Goal: Use online tool/utility: Use online tool/utility

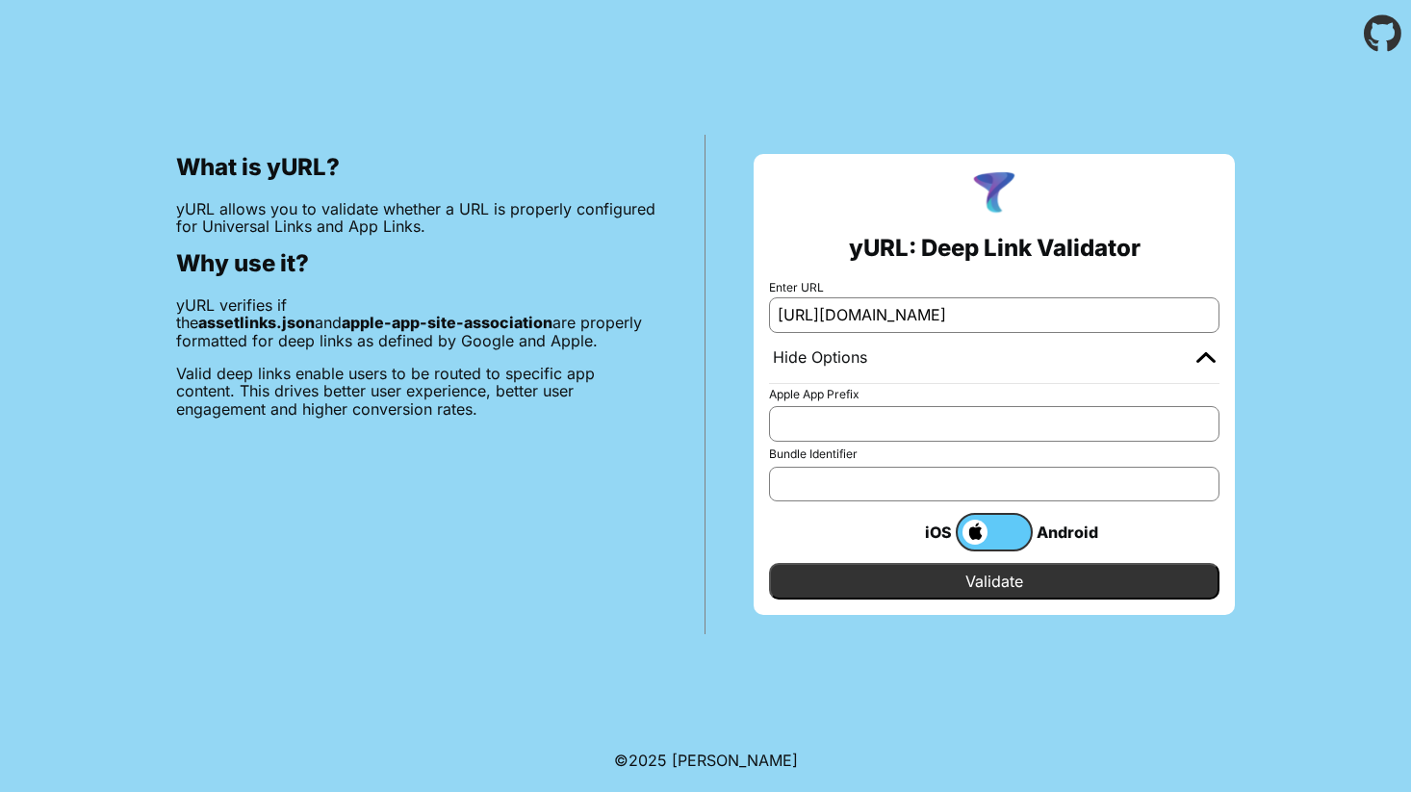
scroll to position [0, 88]
type input "[URL][DOMAIN_NAME]"
click at [999, 580] on input "Validate" at bounding box center [994, 581] width 450 height 37
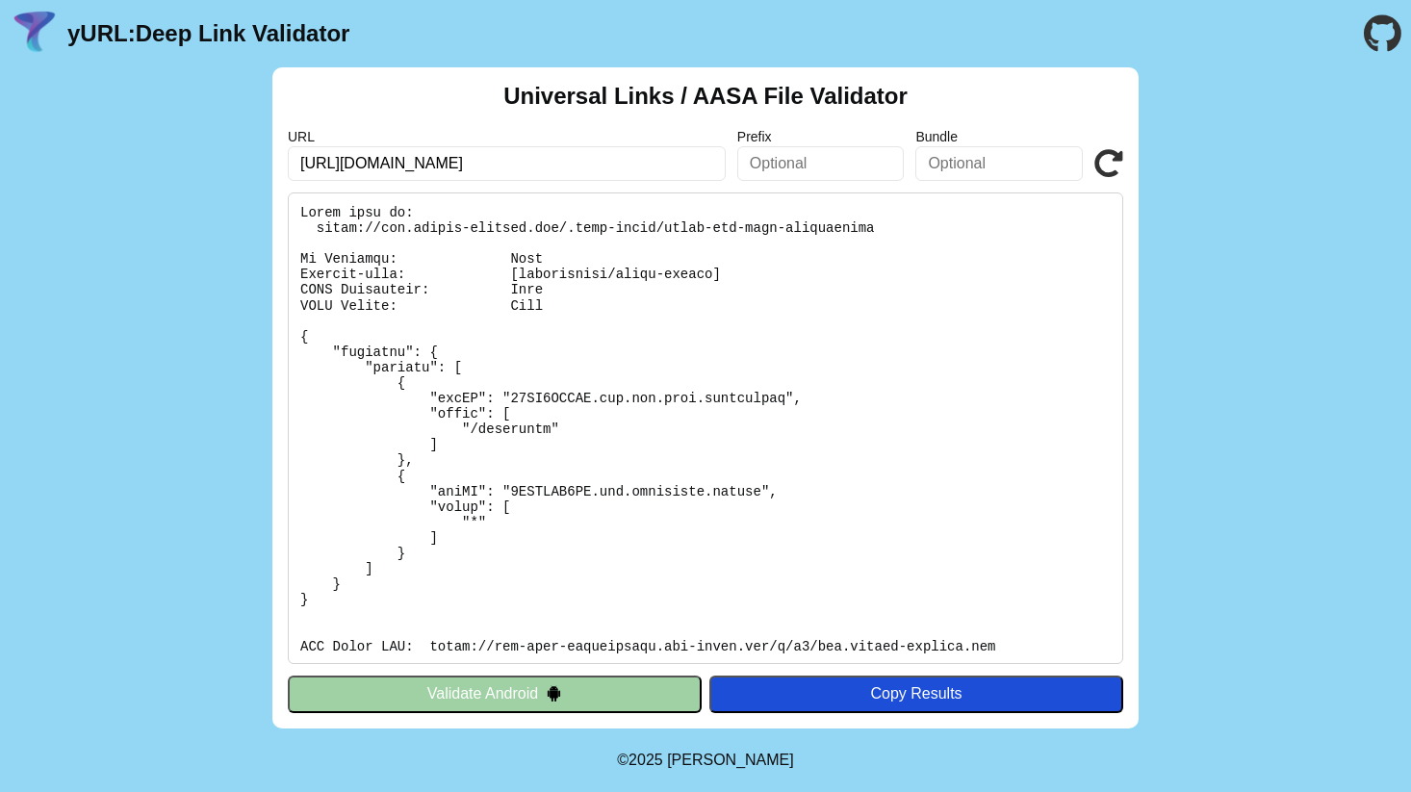
click at [999, 164] on input "text" at bounding box center [998, 163] width 167 height 35
drag, startPoint x: 602, startPoint y: 491, endPoint x: 763, endPoint y: 491, distance: 161.7
click at [763, 491] on pre at bounding box center [705, 428] width 835 height 472
copy pre "com.upperclub.scotia"
click at [996, 164] on input "text" at bounding box center [998, 163] width 167 height 35
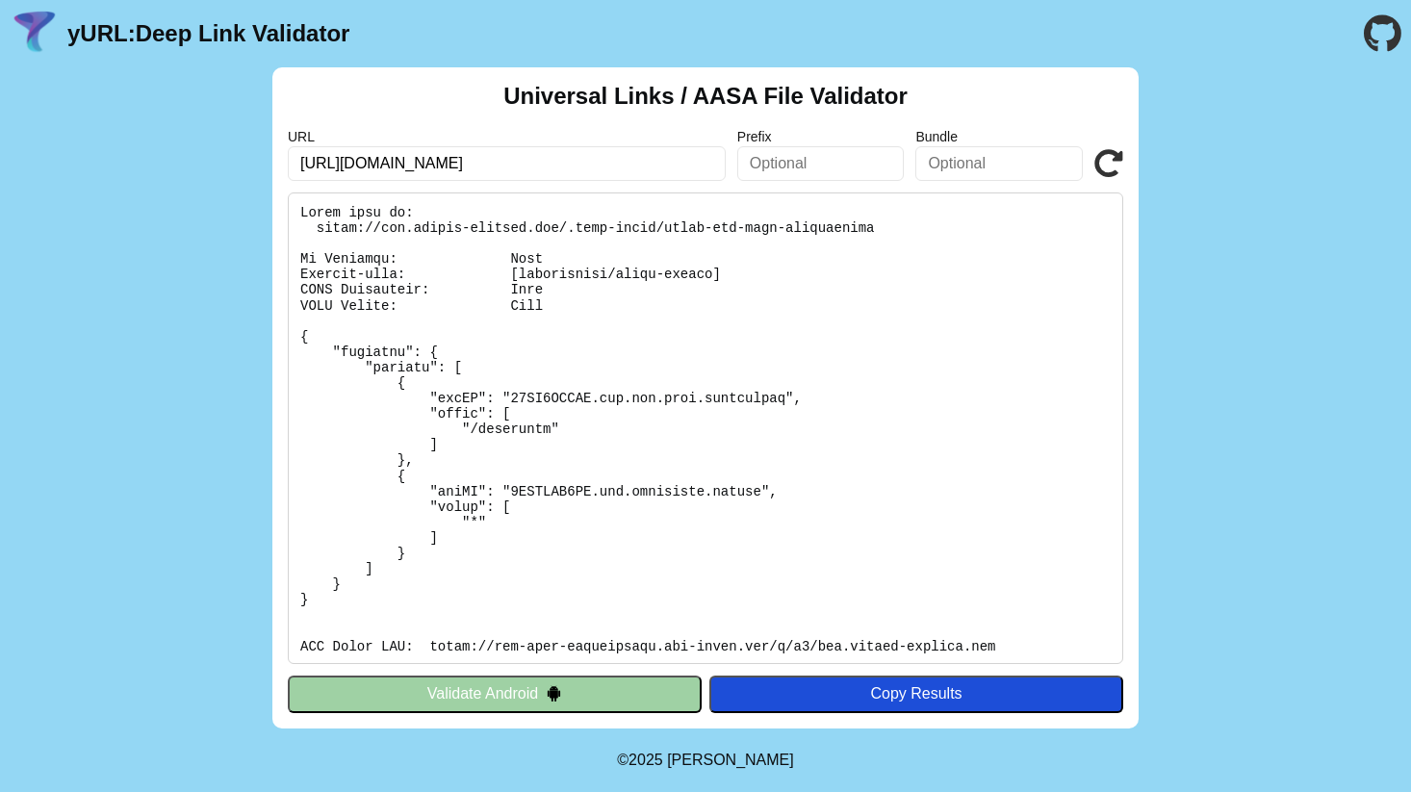
paste input "com.upperclub.scotia"
type input "com.upperclub.scotia"
click at [1104, 170] on icon at bounding box center [1108, 163] width 29 height 29
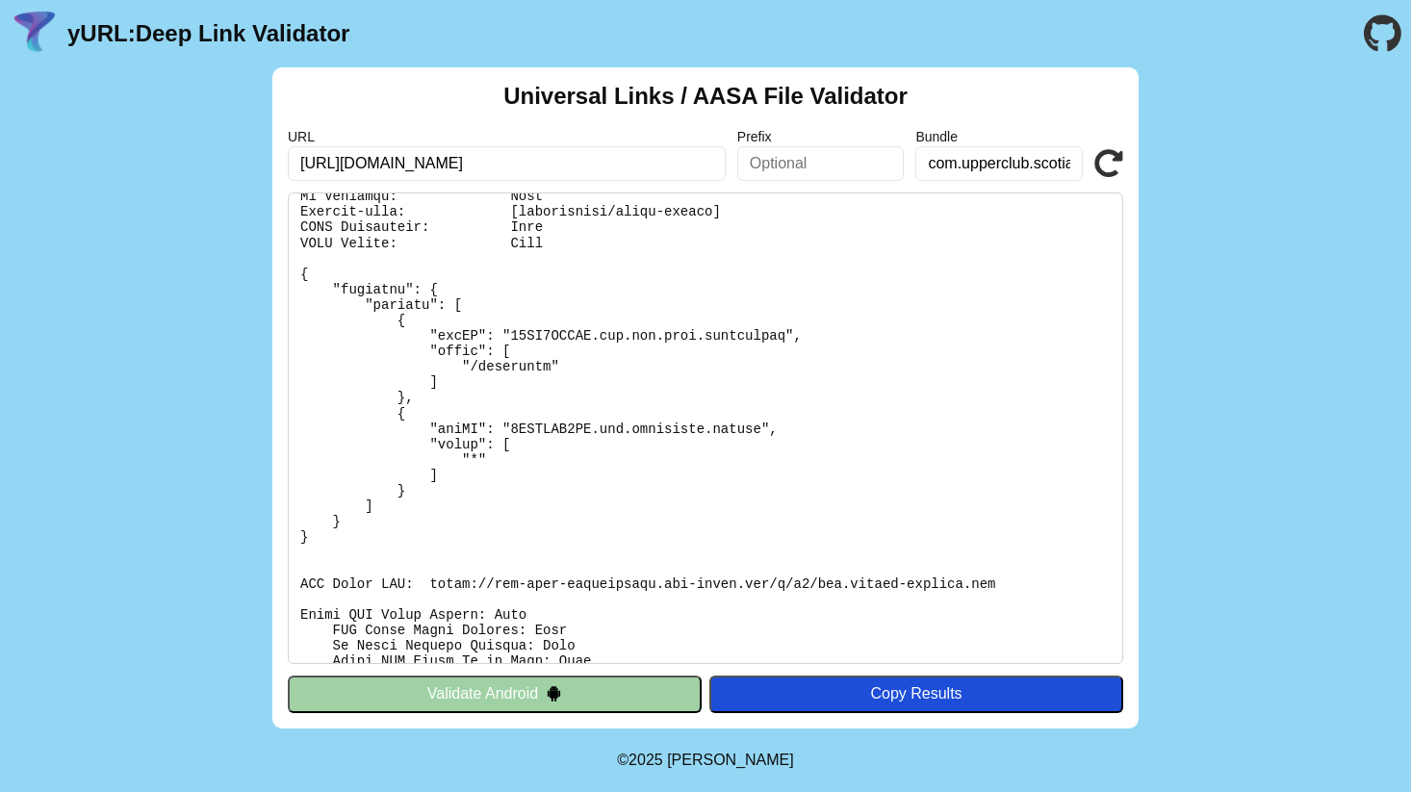
scroll to position [61, 0]
drag, startPoint x: 510, startPoint y: 336, endPoint x: 785, endPoint y: 336, distance: 275.3
click at [785, 336] on pre at bounding box center [705, 428] width 835 height 472
copy pre "93SE2VPUSF.com.bns.wave.enterprise"
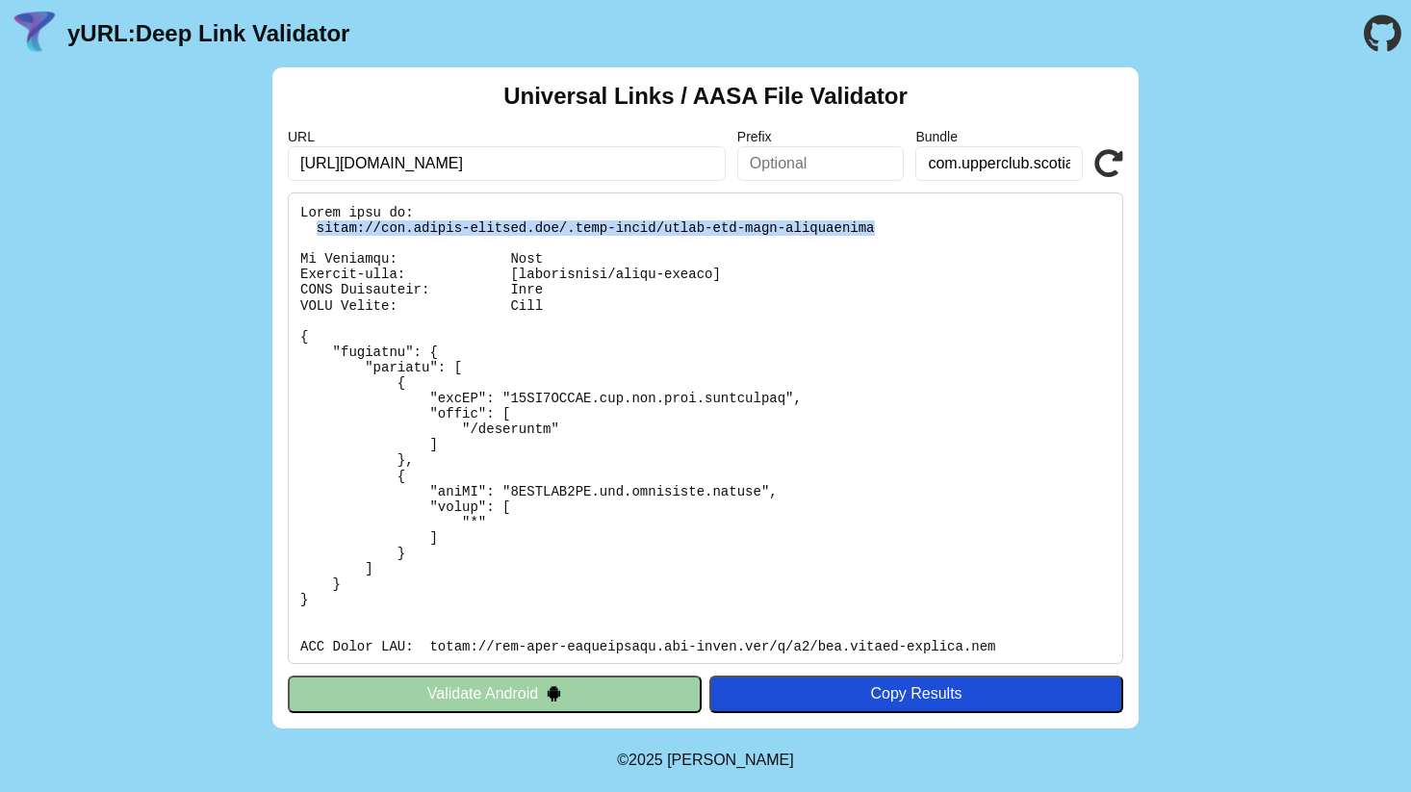
drag, startPoint x: 886, startPoint y: 233, endPoint x: 313, endPoint y: 225, distance: 573.7
click at [313, 225] on pre at bounding box center [705, 428] width 835 height 472
copy pre "[URL][DOMAIN_NAME]"
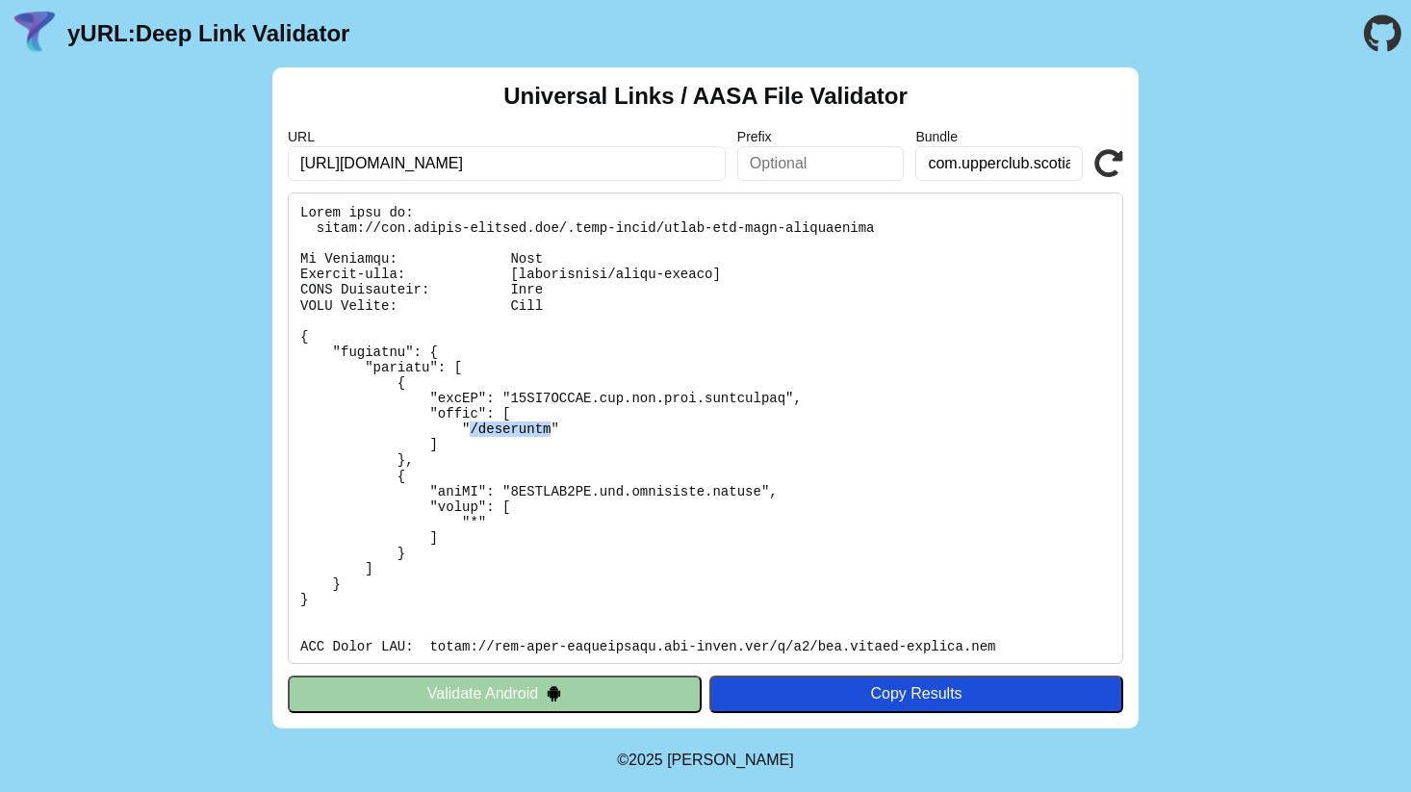
drag, startPoint x: 472, startPoint y: 429, endPoint x: 551, endPoint y: 430, distance: 79.9
click at [551, 430] on pre at bounding box center [705, 428] width 835 height 472
copy pre "/myrewards"
